Goal: Task Accomplishment & Management: Manage account settings

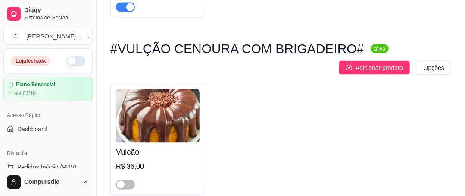
scroll to position [1069, 0]
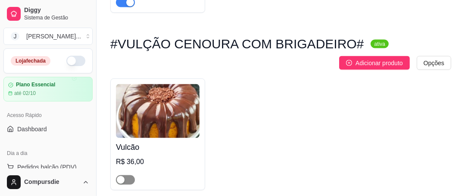
click at [129, 175] on span "button" at bounding box center [125, 179] width 19 height 9
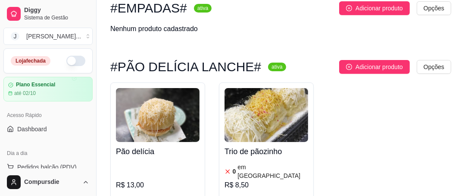
scroll to position [2378, 0]
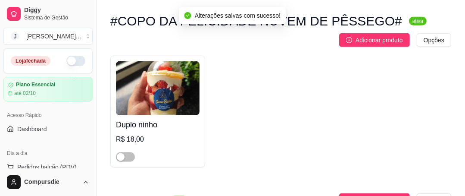
scroll to position [3068, 0]
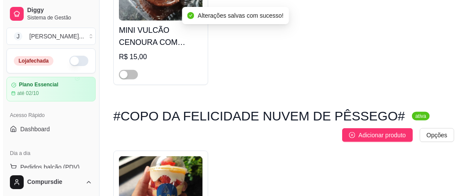
scroll to position [3033, 0]
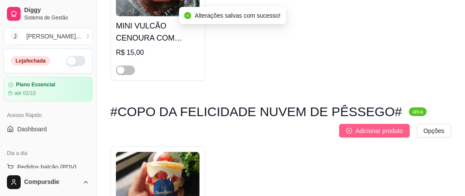
click at [365, 124] on button "Adicionar produto" at bounding box center [374, 131] width 71 height 14
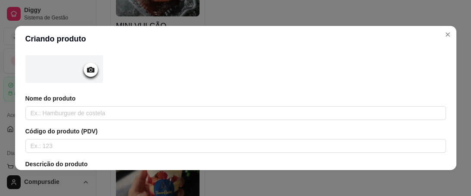
scroll to position [103, 0]
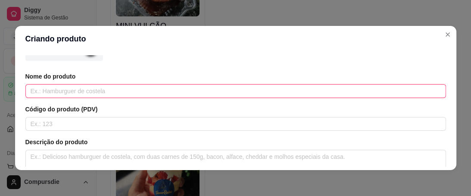
click at [81, 93] on input "text" at bounding box center [235, 91] width 421 height 14
click at [37, 95] on input "Núvem de pessego" at bounding box center [235, 91] width 421 height 14
click at [31, 90] on input "Núvem de pessego" at bounding box center [235, 91] width 421 height 14
click at [71, 90] on input "Nuvem de pessego" at bounding box center [235, 91] width 421 height 14
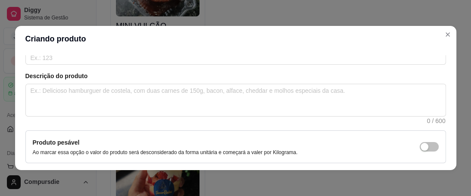
scroll to position [241, 0]
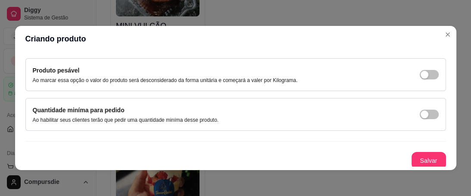
type input "Nuvem de pessêgo"
click at [415, 155] on button "Salvar" at bounding box center [429, 160] width 34 height 17
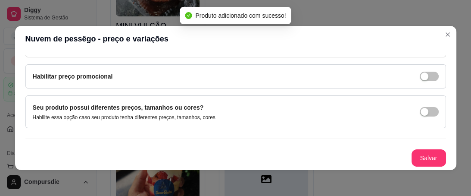
scroll to position [0, 0]
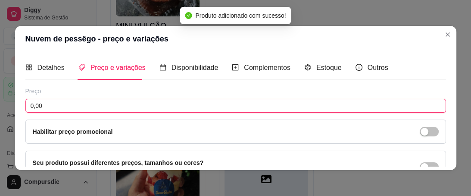
drag, startPoint x: 101, startPoint y: 107, endPoint x: 33, endPoint y: 109, distance: 68.1
click at [33, 109] on input "0,00" at bounding box center [235, 106] width 421 height 14
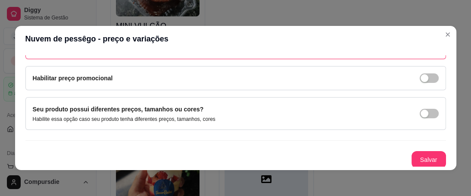
scroll to position [54, 0]
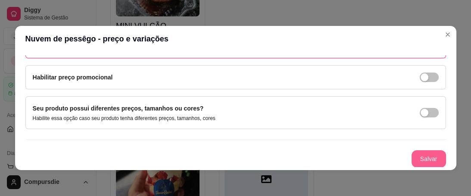
type input "18,00"
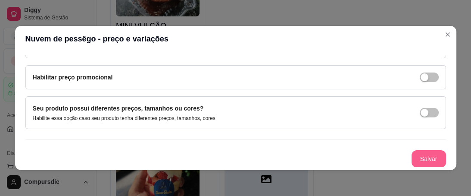
click at [414, 157] on button "Salvar" at bounding box center [428, 158] width 34 height 17
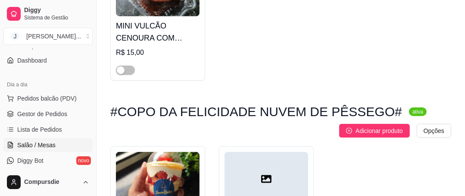
scroll to position [69, 0]
click at [57, 133] on span "Lista de Pedidos" at bounding box center [39, 129] width 45 height 9
